Goal: Information Seeking & Learning: Find specific fact

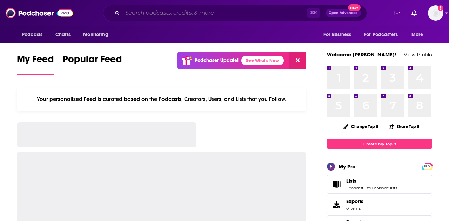
click at [209, 15] on input "Search podcasts, credits, & more..." at bounding box center [214, 12] width 185 height 11
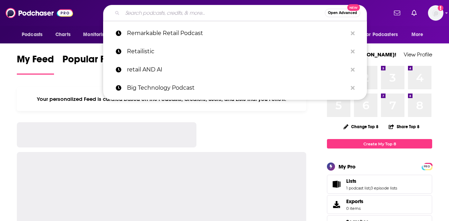
paste input "The Business of Agriculture Podcast"
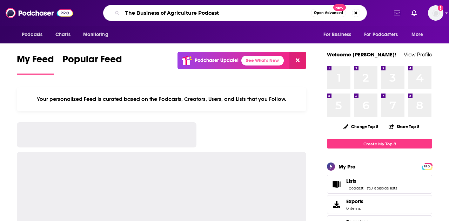
type input "The Business of Agriculture Podcast"
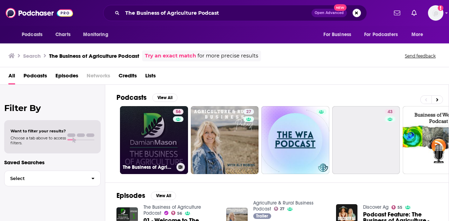
click at [161, 152] on link "56 The Business of Agriculture Podcast" at bounding box center [154, 140] width 68 height 68
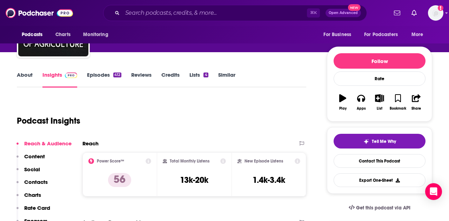
scroll to position [71, 0]
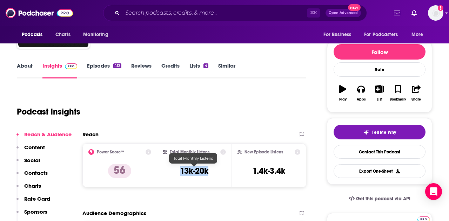
drag, startPoint x: 179, startPoint y: 173, endPoint x: 222, endPoint y: 173, distance: 42.8
click at [222, 173] on div "Total Monthly Listens 13k-20k" at bounding box center [195, 165] width 64 height 32
copy h3 "13k-20k"
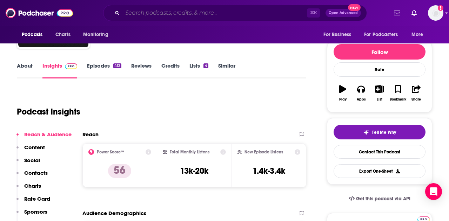
click at [182, 14] on input "Search podcasts, credits, & more..." at bounding box center [214, 12] width 185 height 11
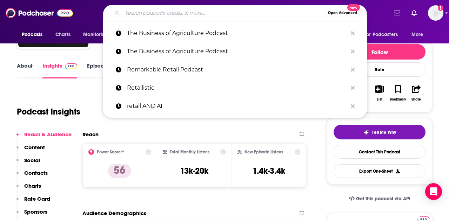
paste input "Agriculture Technology Podcast"
type input "Agriculture Technology Podcast"
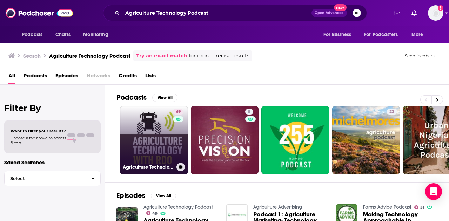
click at [153, 146] on link "49 Agriculture Technology Podcast" at bounding box center [154, 140] width 68 height 68
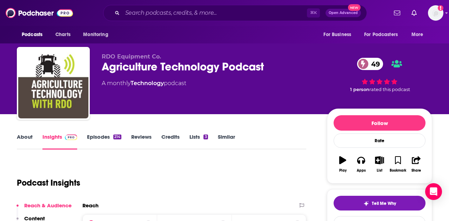
click at [28, 135] on link "About" at bounding box center [25, 142] width 16 height 16
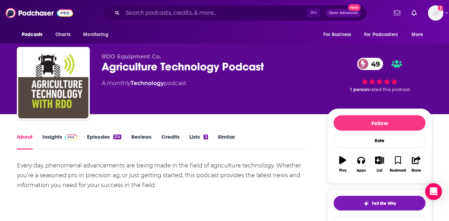
click at [47, 138] on link "Insights" at bounding box center [59, 142] width 35 height 16
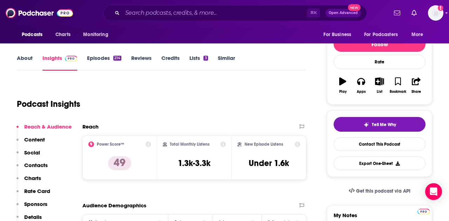
scroll to position [79, 0]
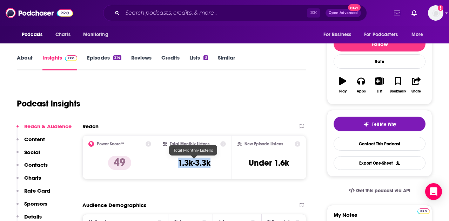
drag, startPoint x: 179, startPoint y: 166, endPoint x: 217, endPoint y: 166, distance: 37.2
click at [217, 166] on div "Total Monthly Listens 1.3k-3.3k" at bounding box center [195, 157] width 64 height 32
copy h3 "1.3k-3.3k"
